Goal: Transaction & Acquisition: Purchase product/service

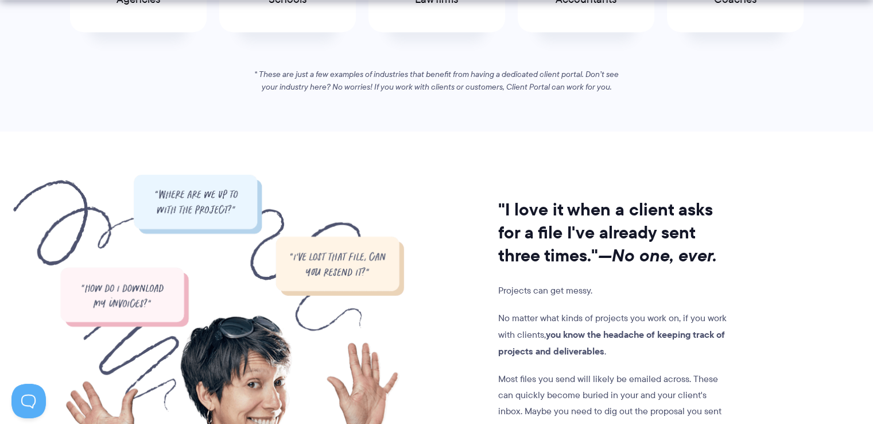
scroll to position [918, 0]
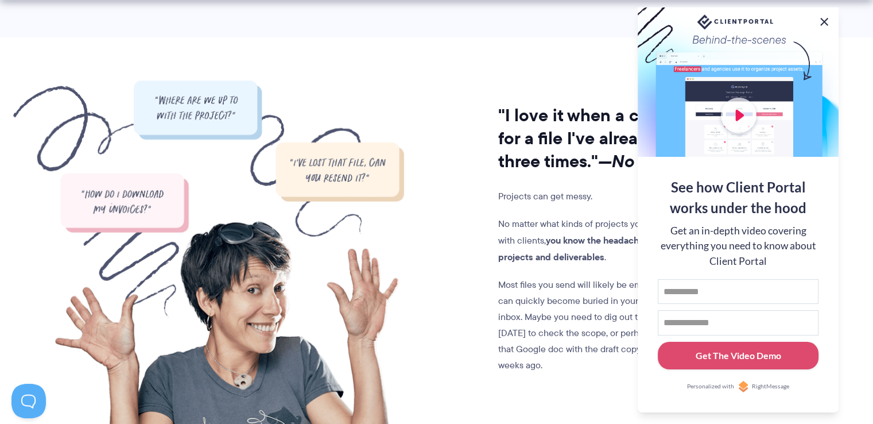
click at [824, 19] on button at bounding box center [824, 22] width 14 height 14
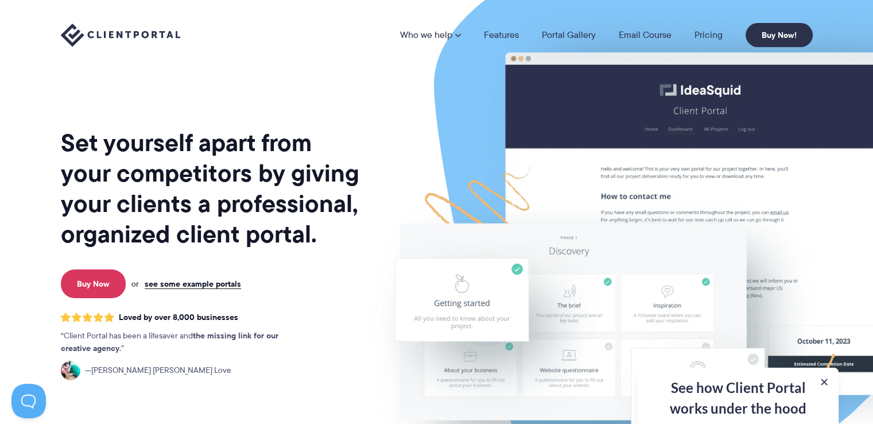
scroll to position [0, 0]
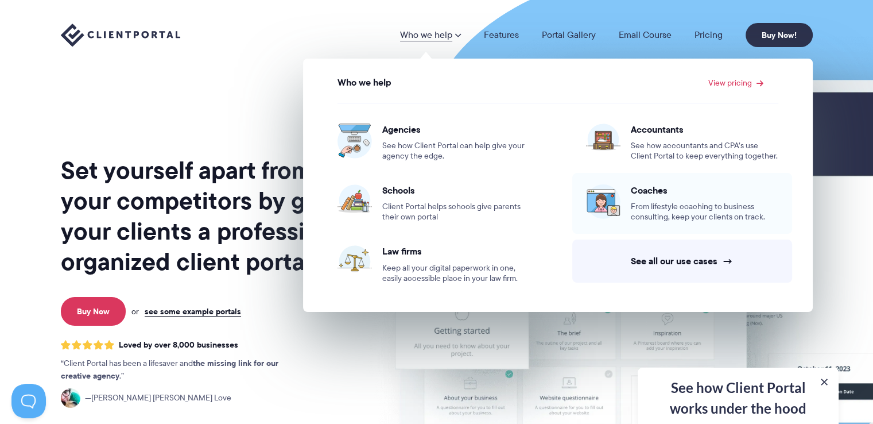
click at [665, 208] on span "From lifestyle coaching to business consulting, keep your clients on track." at bounding box center [704, 211] width 147 height 21
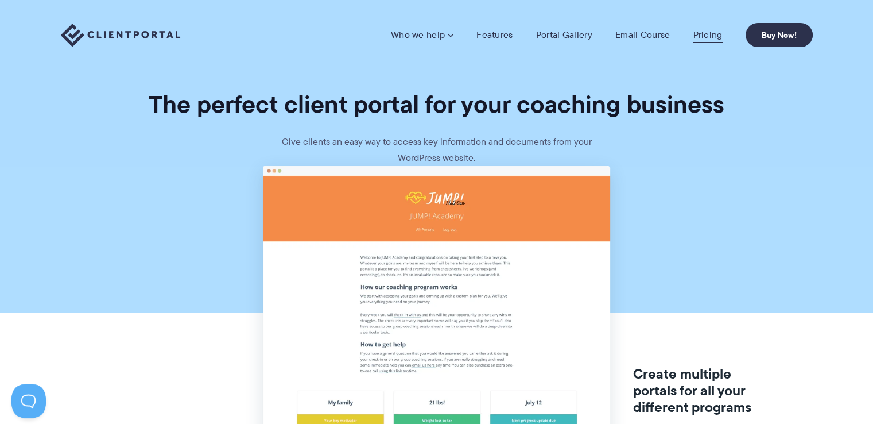
click at [712, 38] on link "Pricing" at bounding box center [707, 34] width 29 height 11
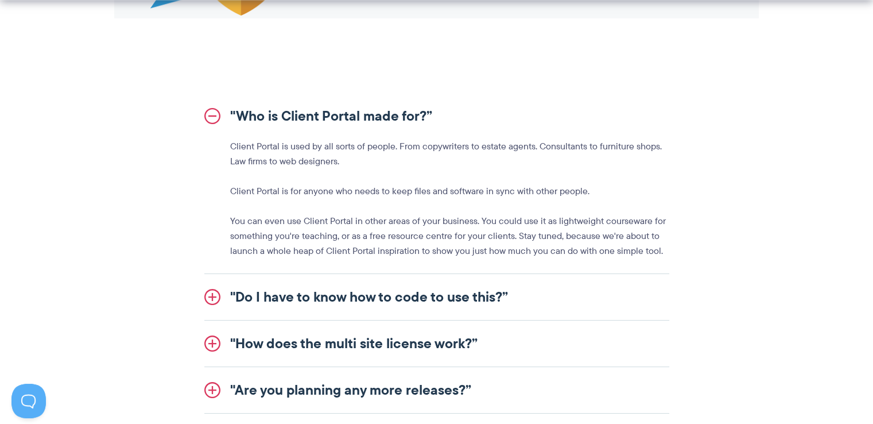
scroll to position [1320, 0]
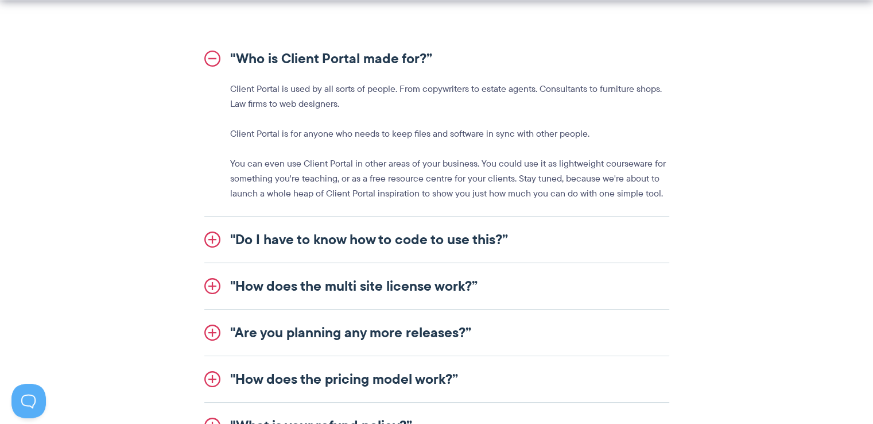
click at [312, 239] on link ""Do I have to know how to code to use this?”" at bounding box center [436, 239] width 465 height 46
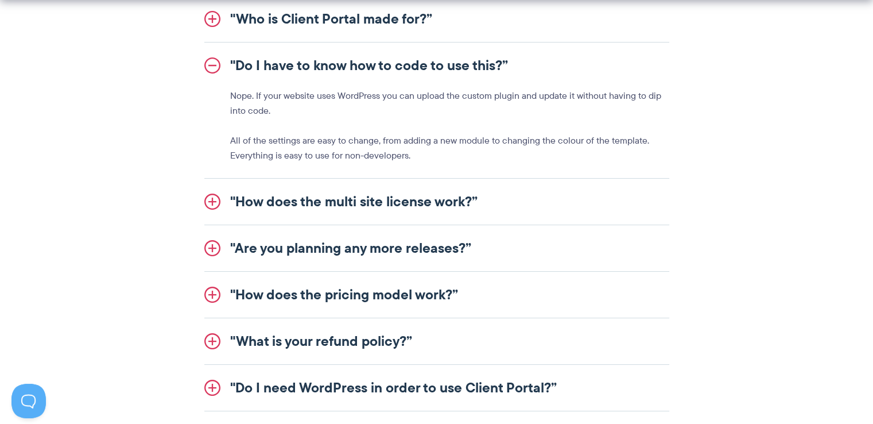
scroll to position [1377, 0]
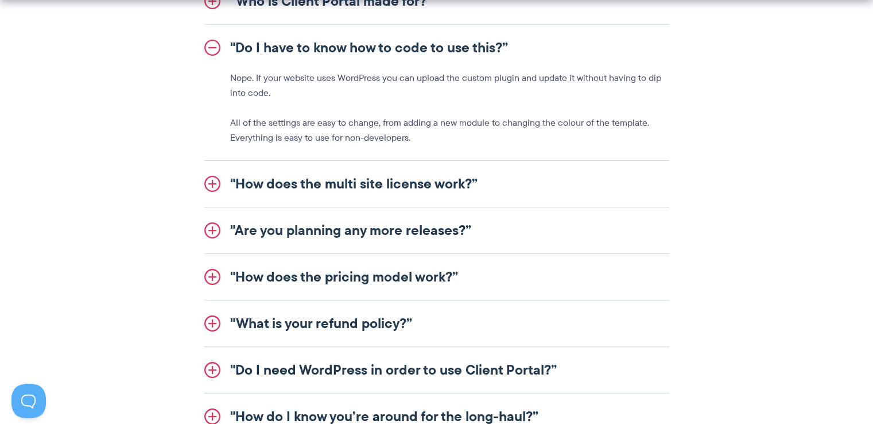
click at [301, 281] on link ""How does the pricing model work?”" at bounding box center [436, 277] width 465 height 46
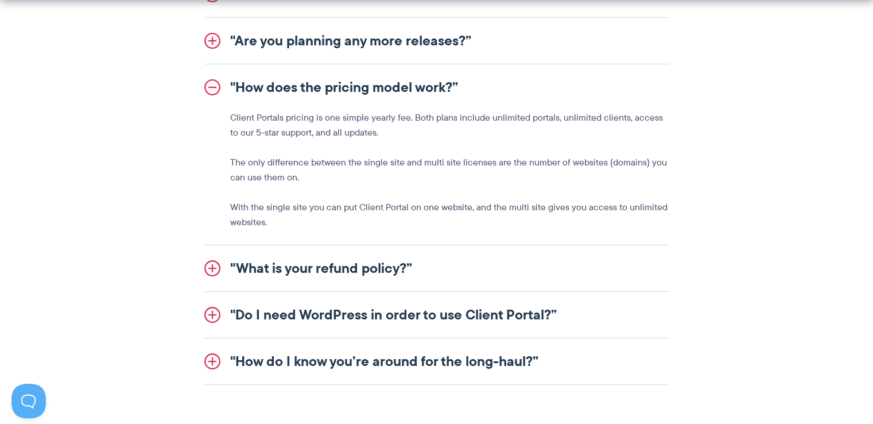
scroll to position [1492, 0]
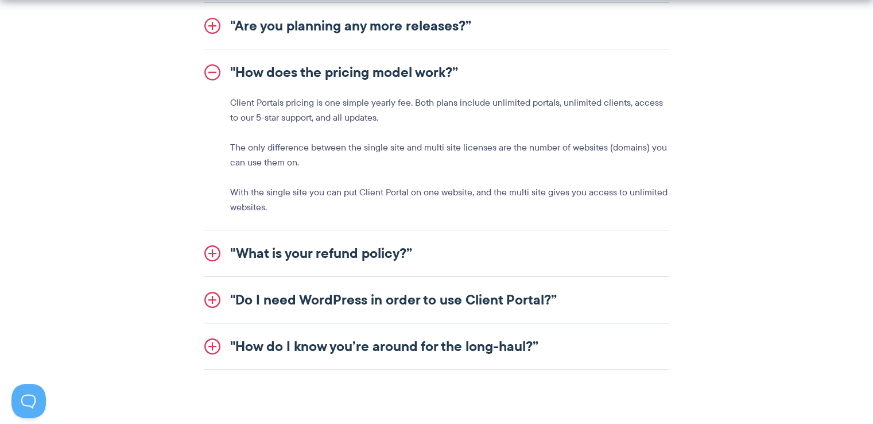
click at [298, 298] on link ""Do I need WordPress in order to use Client Portal?”" at bounding box center [436, 300] width 465 height 46
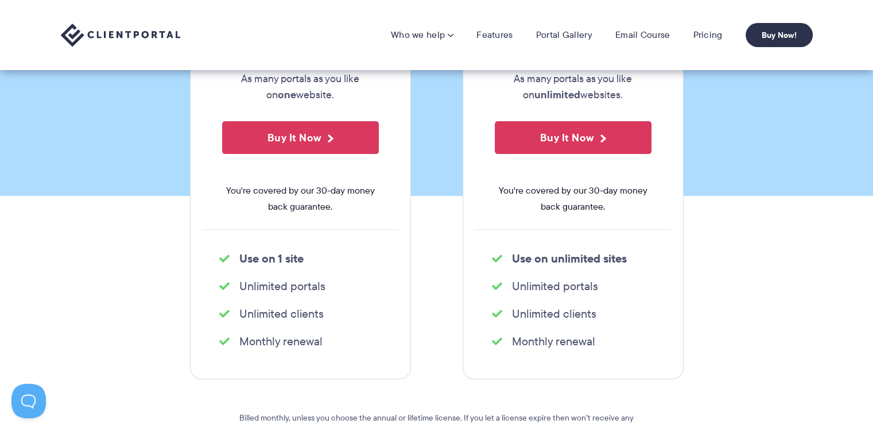
scroll to position [230, 0]
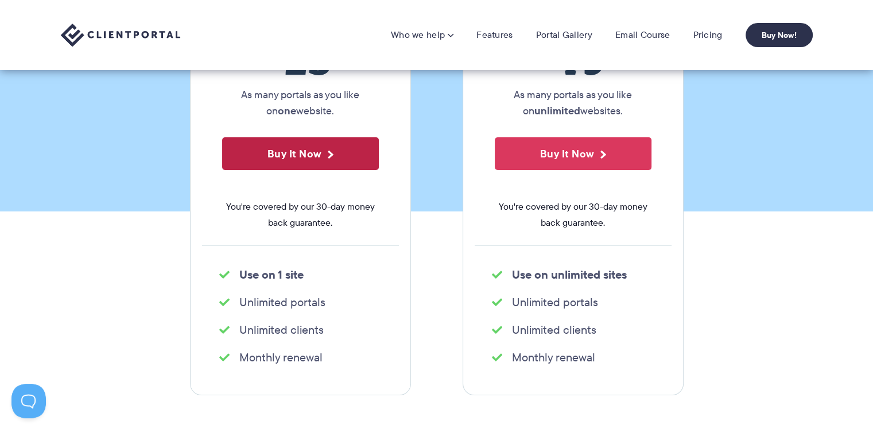
click at [301, 159] on button "Buy It Now" at bounding box center [300, 153] width 157 height 33
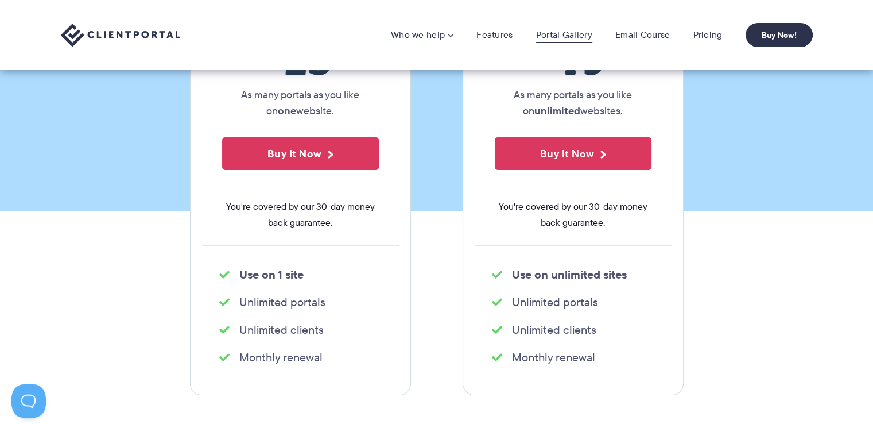
click at [580, 35] on link "Portal Gallery" at bounding box center [564, 34] width 56 height 11
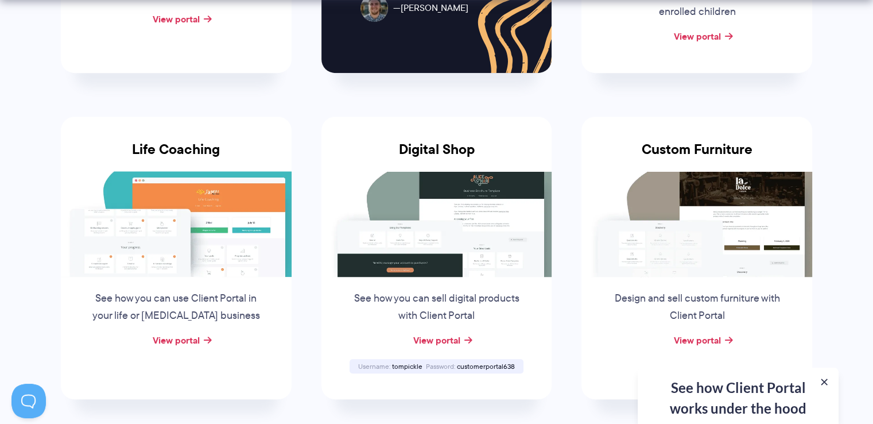
scroll to position [861, 0]
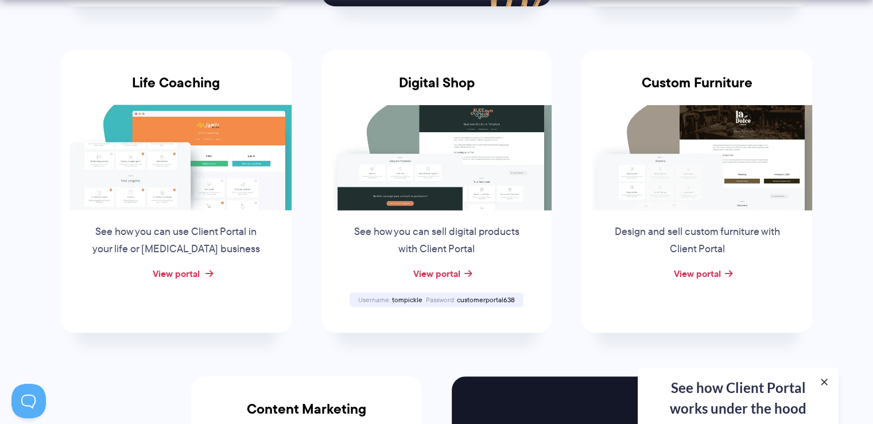
click at [180, 273] on link "View portal" at bounding box center [176, 273] width 47 height 14
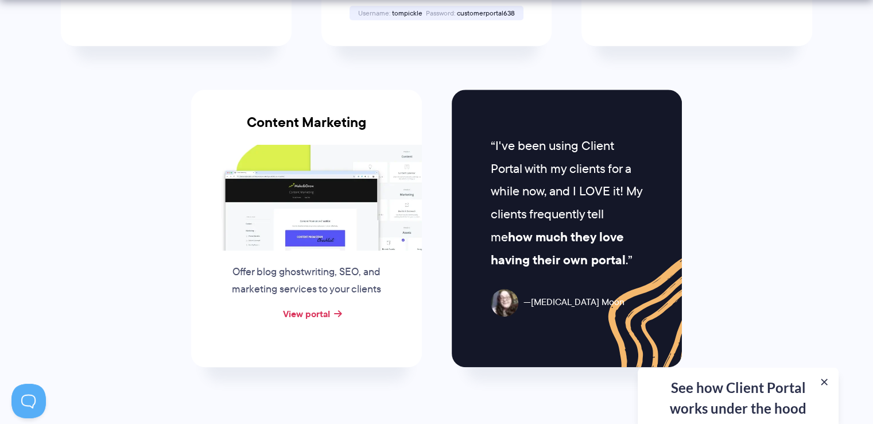
scroll to position [1148, 0]
click at [298, 209] on img at bounding box center [306, 196] width 231 height 106
click at [306, 308] on link "View portal" at bounding box center [306, 313] width 47 height 14
